Goal: Entertainment & Leisure: Consume media (video, audio)

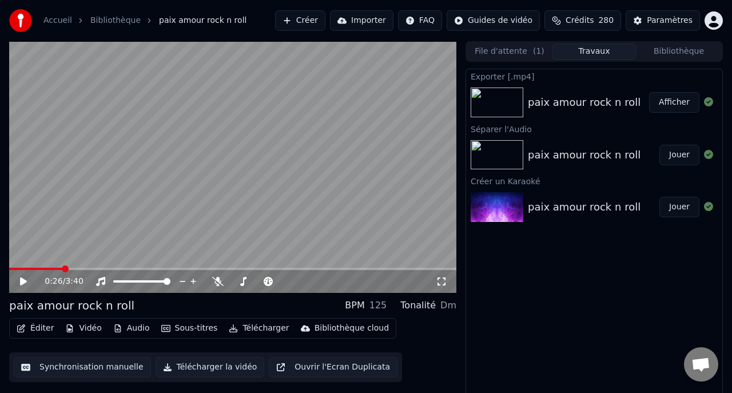
click at [663, 106] on button "Afficher" at bounding box center [674, 102] width 50 height 21
click at [9, 265] on span at bounding box center [12, 268] width 7 height 7
click at [22, 280] on icon at bounding box center [23, 281] width 7 height 8
click at [218, 282] on icon at bounding box center [217, 281] width 11 height 9
click at [0, 271] on div "0:13 / 3:40 paix amour rock n roll BPM 125 Tonalité Dm Éditer Vidéo Audio Sous-…" at bounding box center [366, 221] width 732 height 361
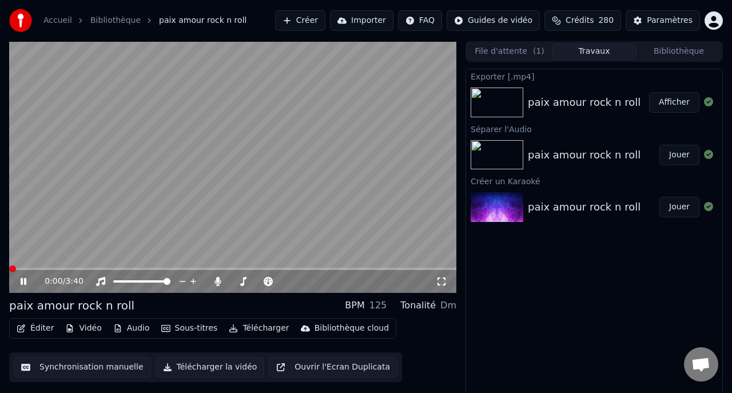
click at [23, 281] on icon at bounding box center [24, 281] width 6 height 7
click at [23, 281] on icon at bounding box center [23, 281] width 7 height 8
click at [9, 269] on span at bounding box center [12, 268] width 7 height 7
click at [24, 278] on icon at bounding box center [24, 281] width 6 height 7
click at [9, 272] on span at bounding box center [12, 268] width 7 height 7
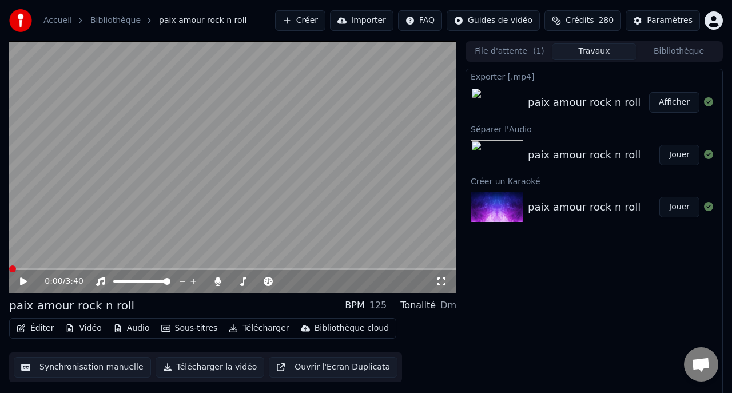
click at [25, 282] on icon at bounding box center [23, 281] width 7 height 8
click at [42, 269] on span at bounding box center [232, 269] width 447 height 2
click at [42, 269] on span at bounding box center [44, 268] width 7 height 7
click at [34, 268] on span at bounding box center [26, 269] width 34 height 2
click at [21, 269] on span at bounding box center [21, 269] width 25 height 2
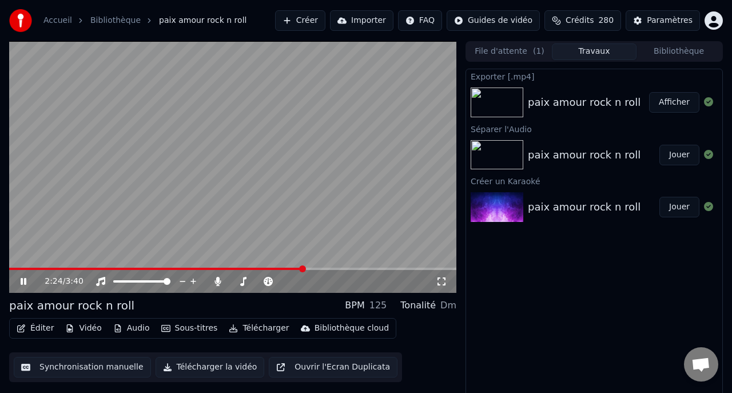
click at [22, 281] on icon at bounding box center [24, 281] width 6 height 7
